Goal: Task Accomplishment & Management: Use online tool/utility

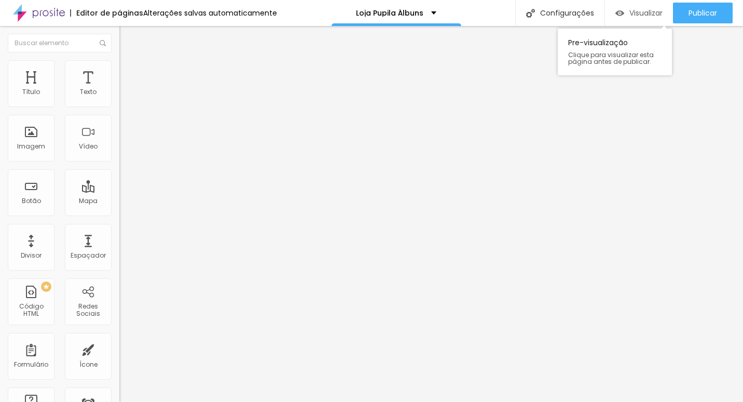
click at [630, 14] on span "Visualizar" at bounding box center [646, 13] width 33 height 8
click at [45, 12] on img at bounding box center [39, 13] width 52 height 26
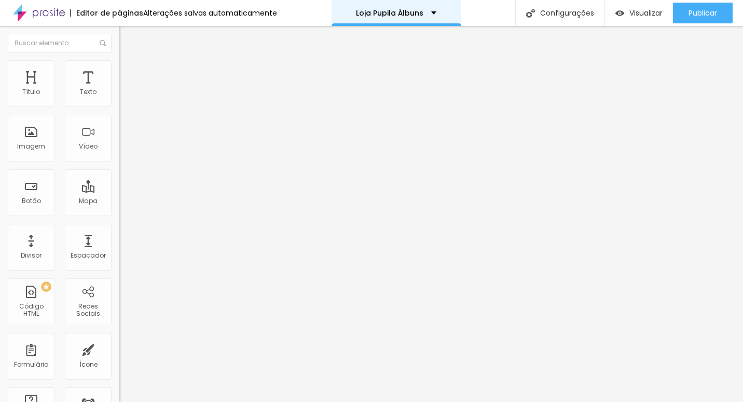
click at [436, 11] on div "Loja Pupila Álbuns" at bounding box center [397, 13] width 130 height 26
drag, startPoint x: 57, startPoint y: 113, endPoint x: 0, endPoint y: 79, distance: 65.9
click at [0, 106] on html "Editor de páginas Alterações salvas automaticamente Loja Pupila Álbuns Configur…" at bounding box center [371, 201] width 743 height 402
type input "p"
click at [119, 98] on input "PEÇA AQUI" at bounding box center [181, 92] width 125 height 10
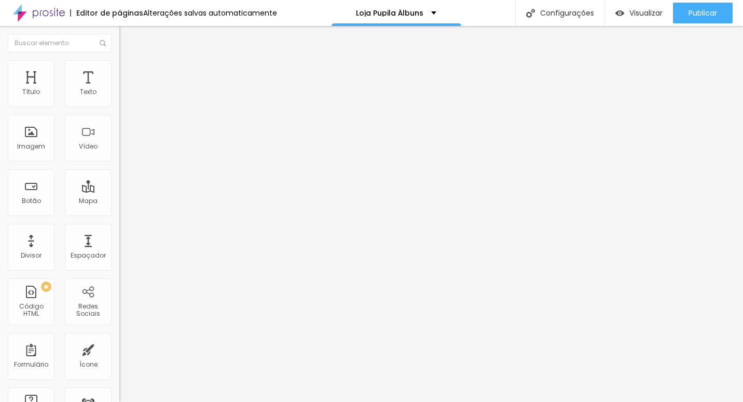
click at [119, 98] on input "PEÇA O SEU AQUI" at bounding box center [181, 92] width 125 height 10
type input "PEÇA O SEU AQUI!"
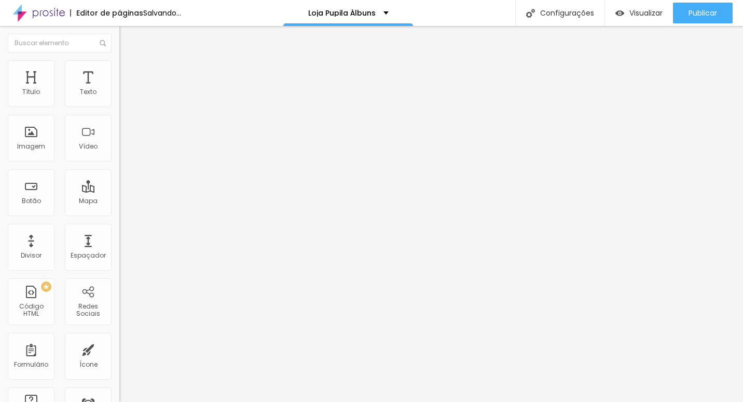
scroll to position [1, 5]
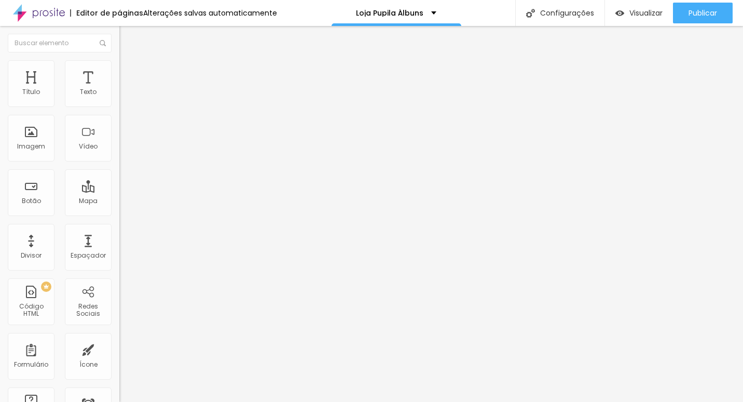
type input "https://wa.me/55031988530710"
click at [119, 238] on div "URL https://wa.me/55031988530710 Abrir em uma nova aba" at bounding box center [178, 217] width 119 height 41
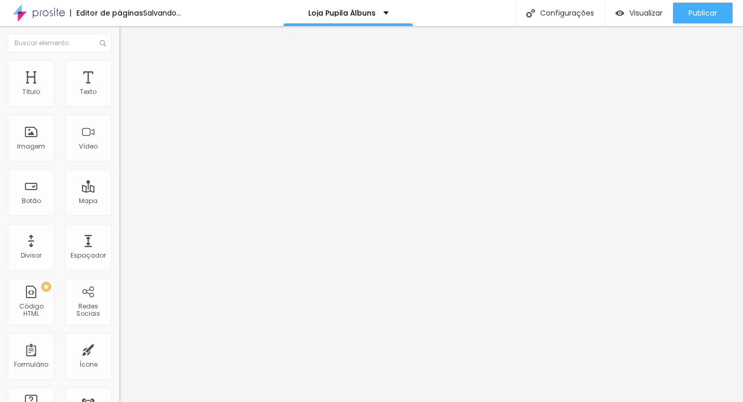
click at [119, 67] on li "Estilo" at bounding box center [178, 65] width 119 height 10
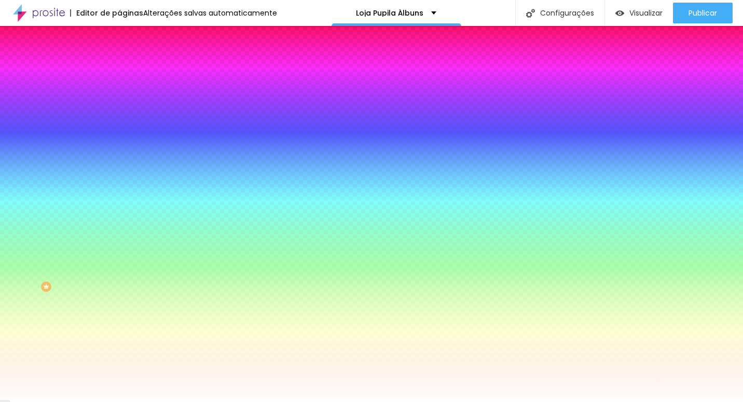
click at [119, 353] on div at bounding box center [178, 353] width 119 height 0
click at [89, 292] on div at bounding box center [371, 201] width 743 height 402
type input "#9EF070"
click at [70, 266] on div at bounding box center [371, 201] width 743 height 402
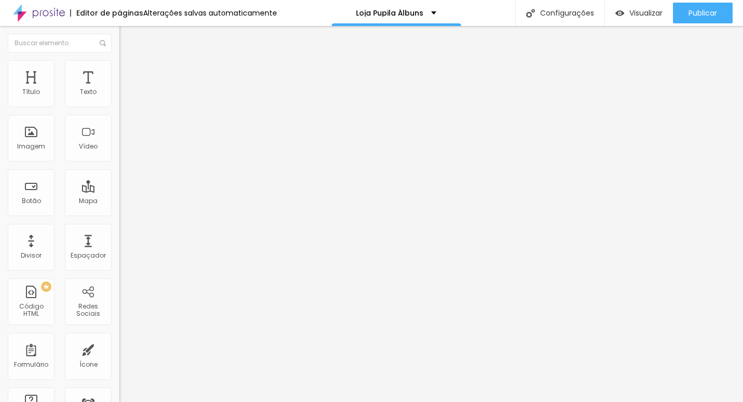
click at [119, 69] on li "Estilo" at bounding box center [178, 65] width 119 height 10
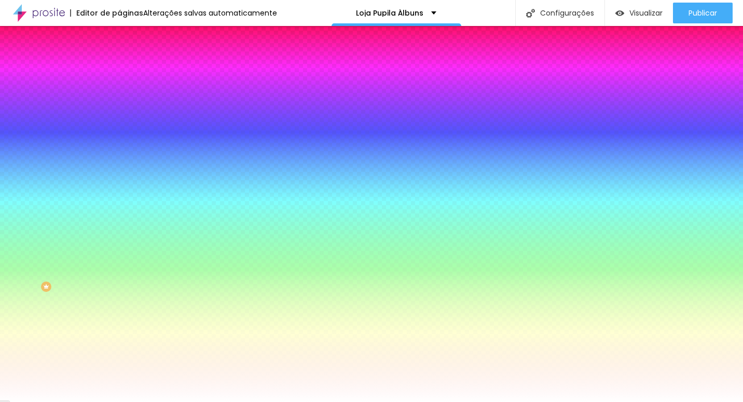
scroll to position [1, 0]
click at [129, 73] on span "Avançado" at bounding box center [146, 77] width 34 height 9
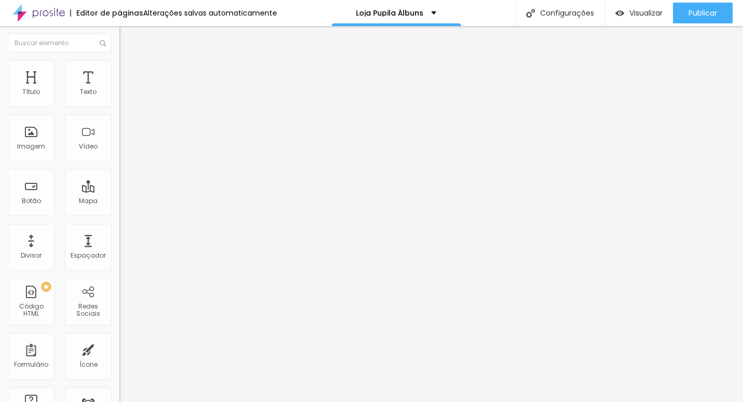
click at [119, 62] on img at bounding box center [123, 64] width 9 height 9
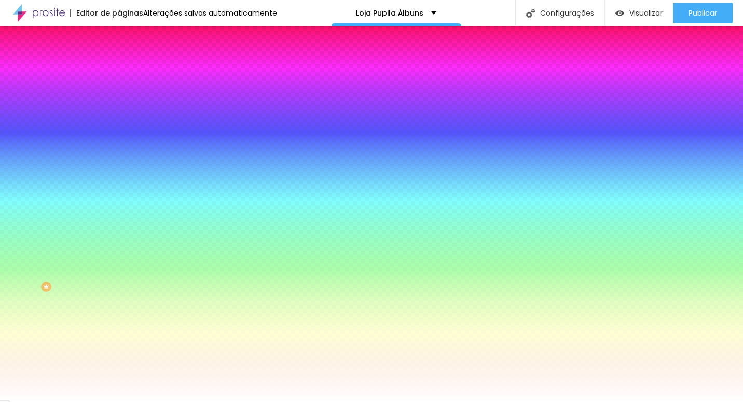
click at [129, 61] on span "Conteúdo" at bounding box center [145, 56] width 32 height 9
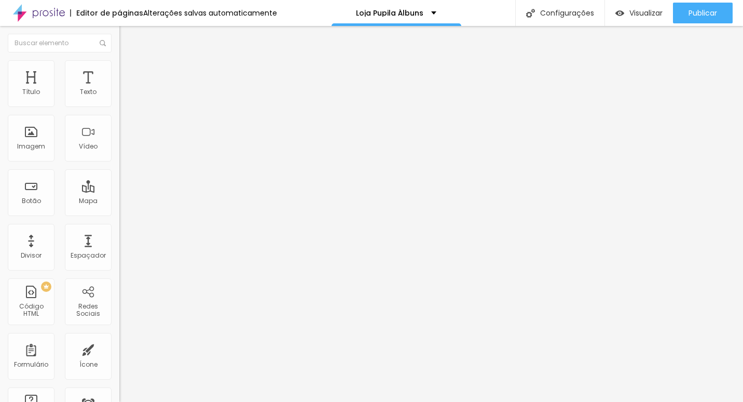
click at [119, 186] on img at bounding box center [121, 188] width 4 height 4
click at [119, 139] on div "Editar Coluna Conteúdo Estilo Avançado Alinhamento" at bounding box center [178, 214] width 119 height 376
click at [129, 72] on span "Estilo" at bounding box center [137, 67] width 16 height 9
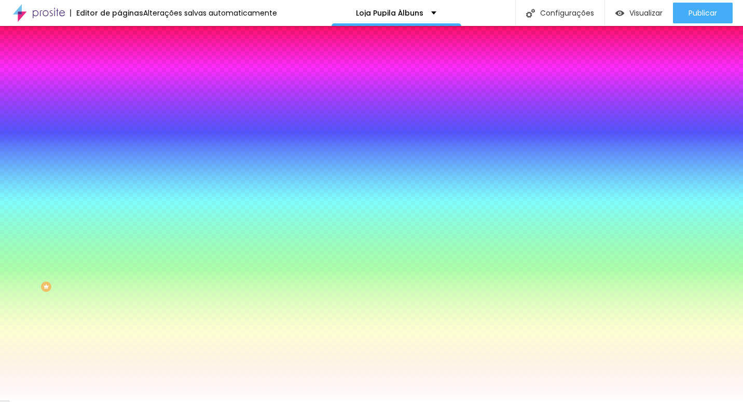
click at [129, 77] on span "Avançado" at bounding box center [146, 77] width 34 height 9
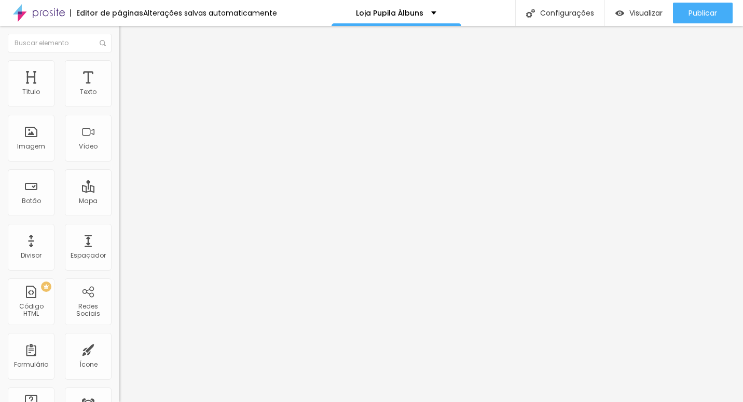
click at [119, 351] on div "Editar Imagem Conteúdo Estilo Avançado Trocar imagem Descrição da imagem (Alt) …" at bounding box center [178, 214] width 119 height 376
click at [49, 17] on img at bounding box center [39, 13] width 52 height 26
